Goal: Information Seeking & Learning: Learn about a topic

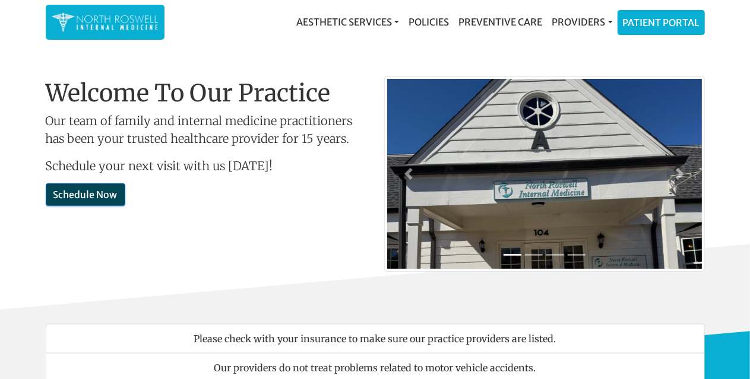
click at [77, 195] on link "Schedule Now" at bounding box center [86, 194] width 80 height 23
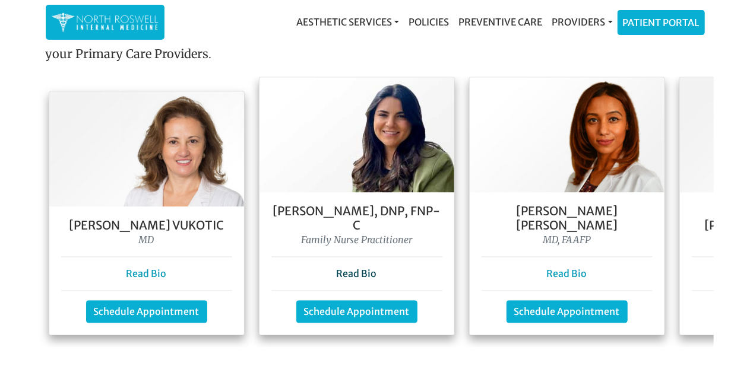
click at [361, 268] on link "Read Bio" at bounding box center [357, 274] width 40 height 12
click at [143, 268] on link "Read Bio" at bounding box center [146, 274] width 40 height 12
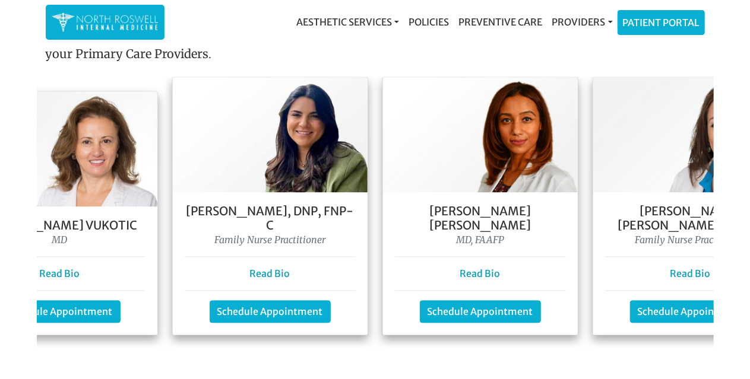
scroll to position [0, 86]
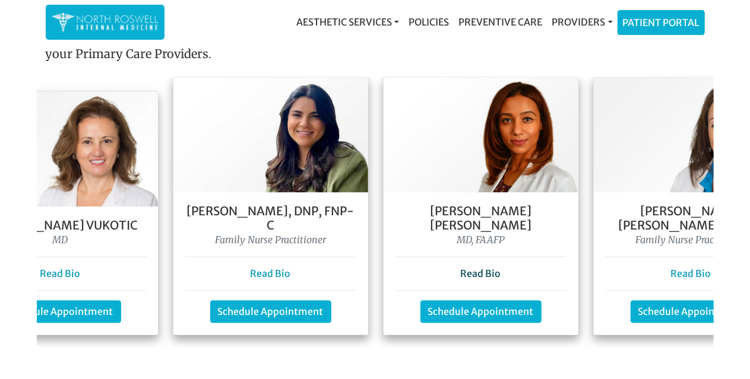
click at [477, 268] on link "Read Bio" at bounding box center [481, 274] width 40 height 12
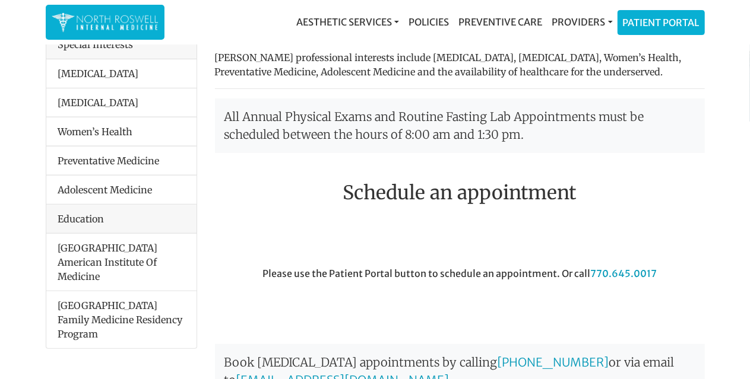
scroll to position [168, 0]
click at [640, 23] on link "Patient Portal" at bounding box center [661, 21] width 86 height 24
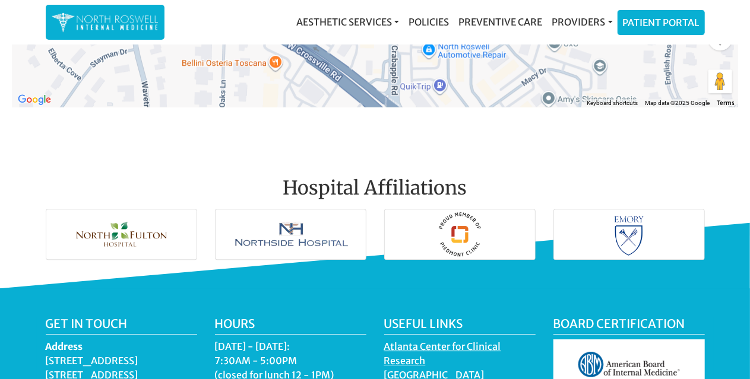
scroll to position [1839, 0]
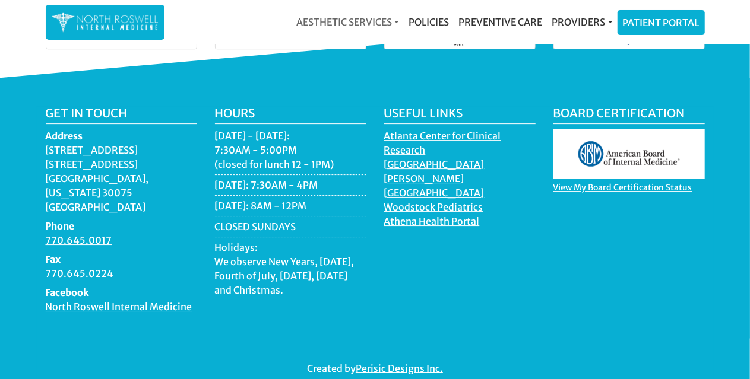
click at [392, 20] on link "Aesthetic Services" at bounding box center [347, 22] width 112 height 24
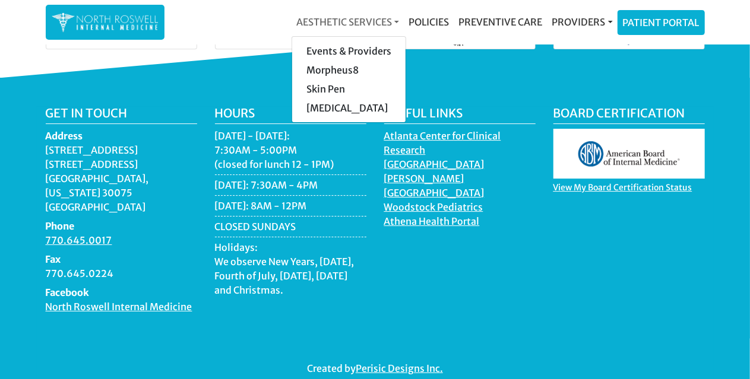
click at [392, 20] on link "Aesthetic Services" at bounding box center [347, 22] width 112 height 24
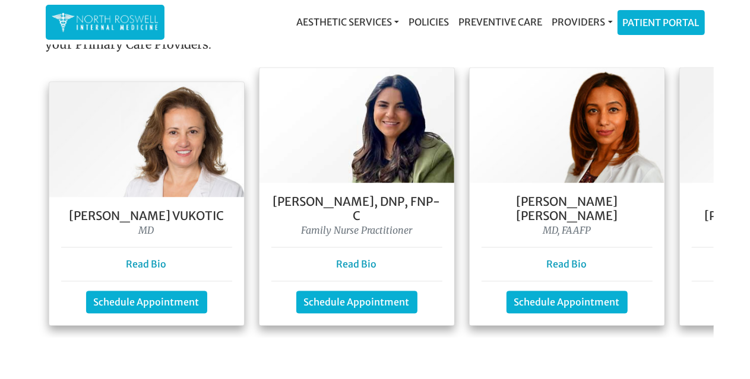
scroll to position [1077, 0]
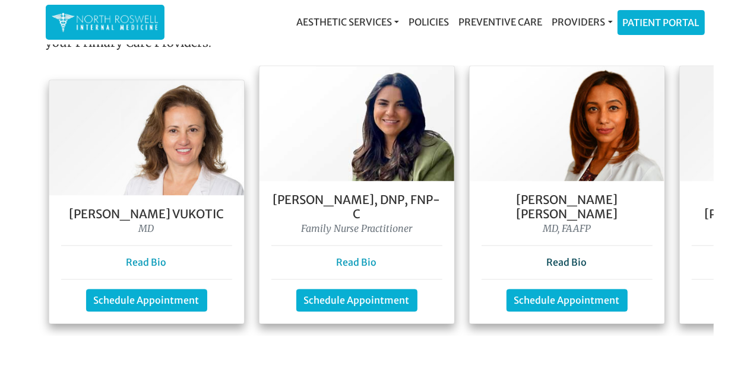
click at [565, 257] on link "Read Bio" at bounding box center [567, 263] width 40 height 12
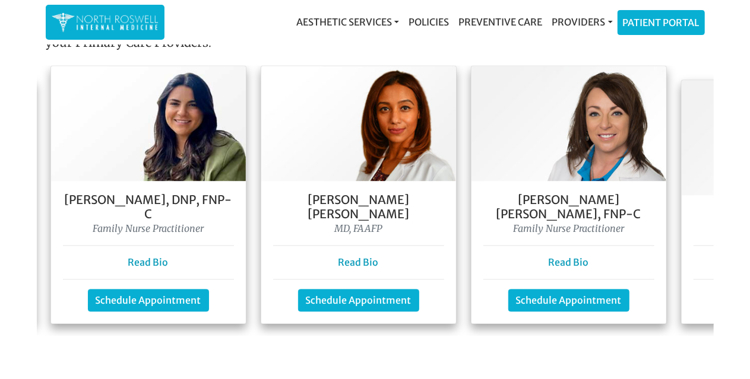
scroll to position [0, 209]
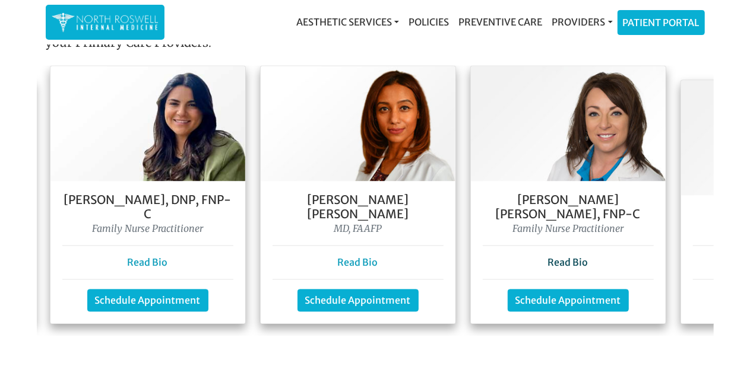
click at [566, 257] on link "Read Bio" at bounding box center [568, 263] width 40 height 12
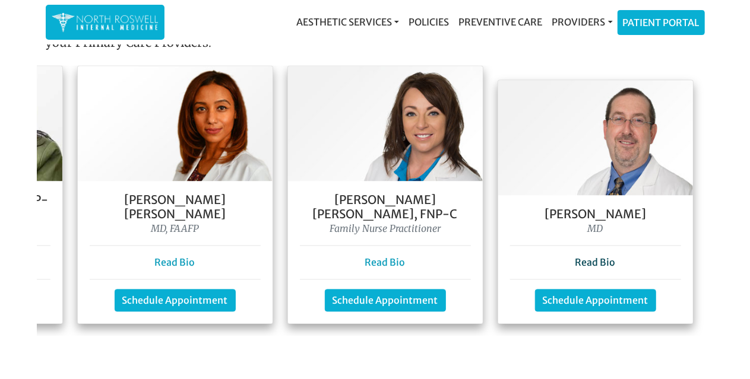
click at [603, 257] on link "Read Bio" at bounding box center [595, 263] width 40 height 12
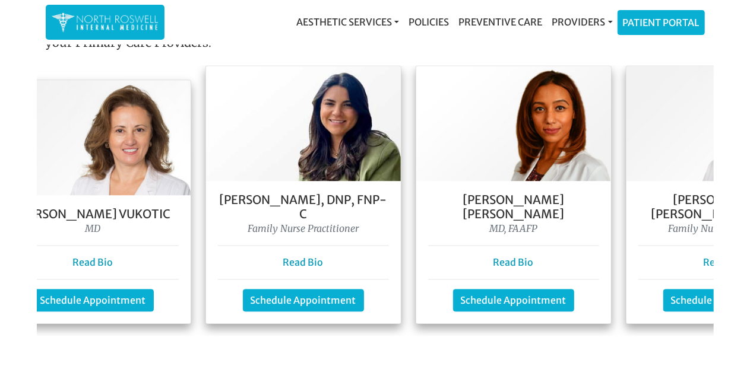
scroll to position [0, 0]
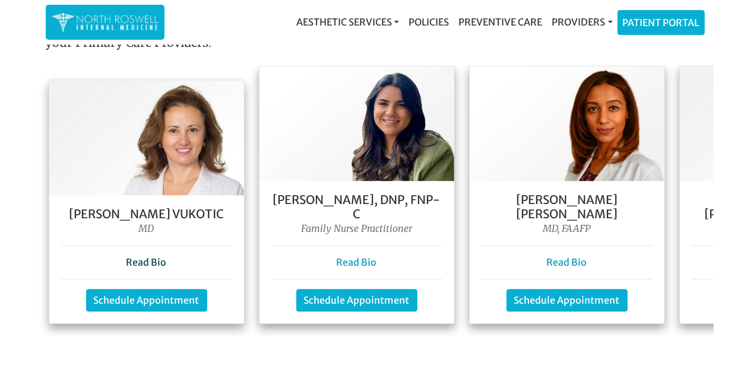
click at [128, 257] on link "Read Bio" at bounding box center [146, 263] width 40 height 12
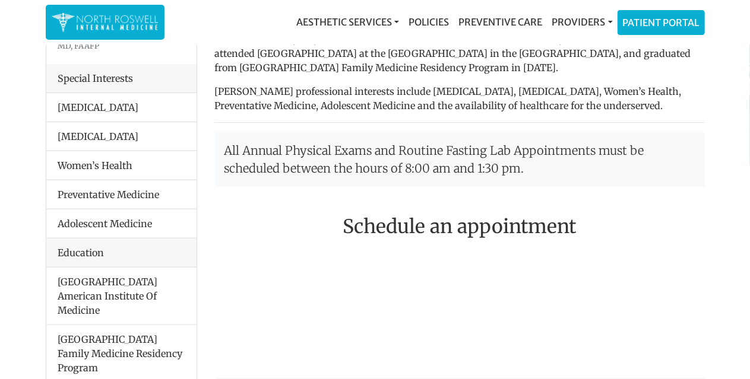
scroll to position [172, 0]
